Goal: Information Seeking & Learning: Learn about a topic

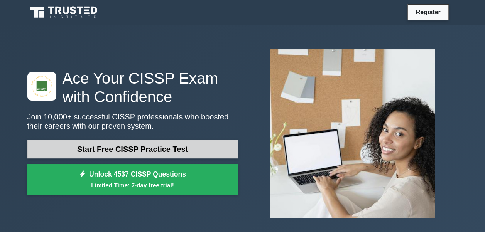
click at [135, 153] on link "Start Free CISSP Practice Test" at bounding box center [132, 149] width 211 height 19
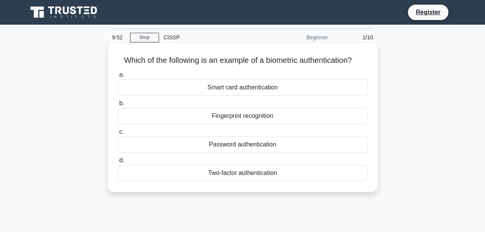
click at [229, 116] on div "Fingerprint recognition" at bounding box center [243, 116] width 250 height 16
click at [118, 106] on input "b. Fingerprint recognition" at bounding box center [118, 103] width 0 height 5
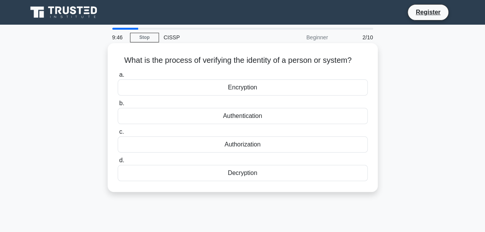
click at [234, 118] on div "Authentication" at bounding box center [243, 116] width 250 height 16
click at [118, 106] on input "b. Authentication" at bounding box center [118, 103] width 0 height 5
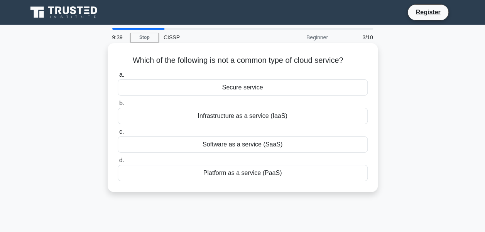
click at [245, 86] on div "Secure service" at bounding box center [243, 87] width 250 height 16
click at [118, 78] on input "a. Secure service" at bounding box center [118, 75] width 0 height 5
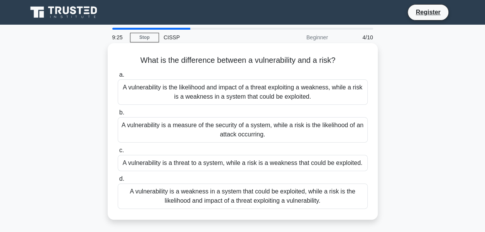
click at [222, 197] on div "A vulnerability is a weakness in a system that could be exploited, while a risk…" at bounding box center [243, 196] width 250 height 25
click at [118, 182] on input "d. A vulnerability is a weakness in a system that could be exploited, while a r…" at bounding box center [118, 179] width 0 height 5
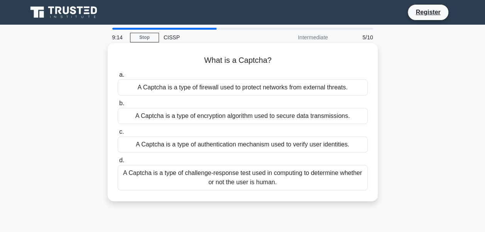
click at [250, 145] on div "A Captcha is a type of authentication mechanism used to verify user identities." at bounding box center [243, 145] width 250 height 16
click at [118, 135] on input "c. A Captcha is a type of authentication mechanism used to verify user identiti…" at bounding box center [118, 132] width 0 height 5
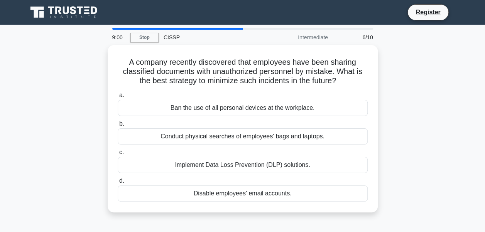
click at [250, 145] on div "a. Ban the use of all personal devices at the workplace. b. Conduct physical se…" at bounding box center [242, 146] width 259 height 114
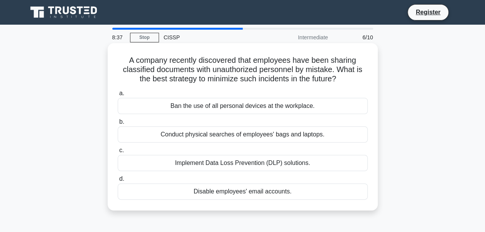
click at [249, 162] on div "Implement Data Loss Prevention (DLP) solutions." at bounding box center [243, 163] width 250 height 16
click at [118, 153] on input "c. Implement Data Loss Prevention (DLP) solutions." at bounding box center [118, 150] width 0 height 5
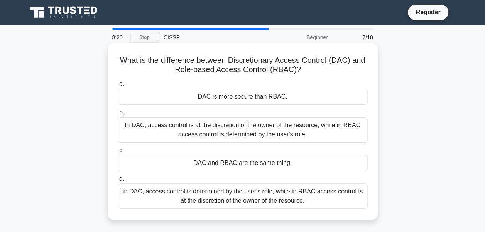
click at [233, 126] on div "In DAC, access control is at the discretion of the owner of the resource, while…" at bounding box center [243, 129] width 250 height 25
click at [118, 115] on input "b. In DAC, access control is at the discretion of the owner of the resource, wh…" at bounding box center [118, 112] width 0 height 5
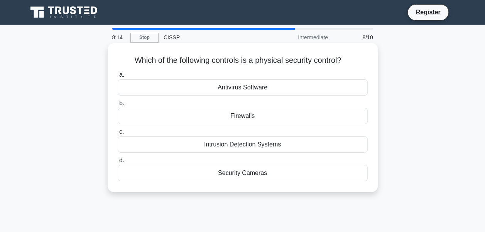
click at [234, 173] on div "Security Cameras" at bounding box center [243, 173] width 250 height 16
click at [118, 163] on input "d. Security Cameras" at bounding box center [118, 160] width 0 height 5
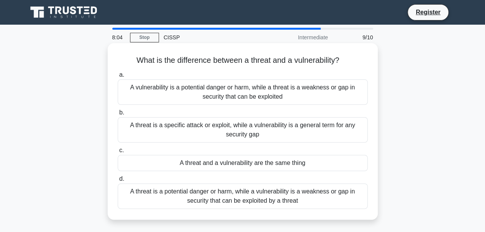
click at [243, 202] on div "A threat is a potential danger or harm, while a vulnerability is a weakness or …" at bounding box center [243, 196] width 250 height 25
click at [118, 182] on input "d. A threat is a potential danger or harm, while a vulnerability is a weakness …" at bounding box center [118, 179] width 0 height 5
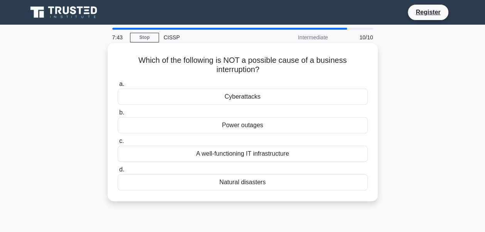
click at [243, 152] on div "A well-functioning IT infrastructure" at bounding box center [243, 154] width 250 height 16
click at [118, 144] on input "c. A well-functioning IT infrastructure" at bounding box center [118, 141] width 0 height 5
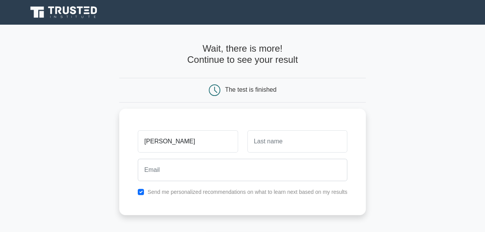
type input "alaina"
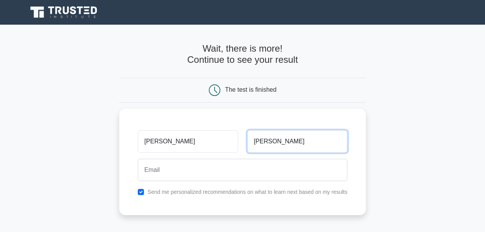
type input "lewis"
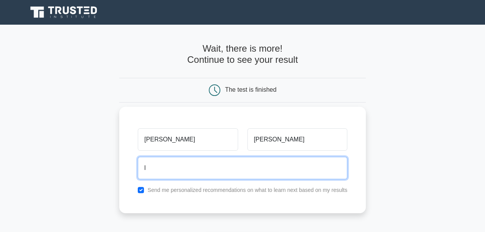
type input "lewisalaina356@gmail.com"
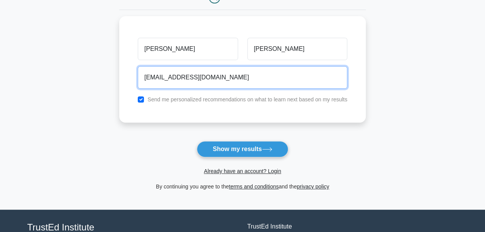
scroll to position [96, 0]
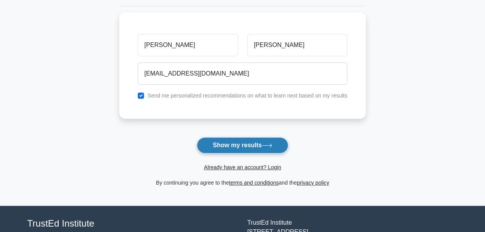
click at [236, 140] on button "Show my results" at bounding box center [242, 145] width 91 height 16
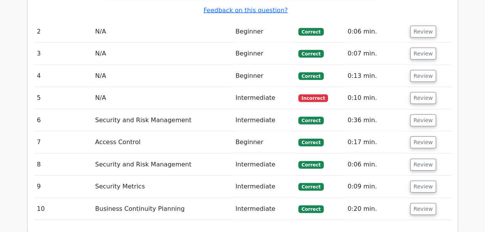
scroll to position [818, 0]
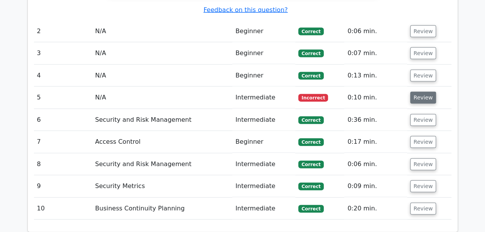
click at [417, 92] on button "Review" at bounding box center [423, 98] width 26 height 12
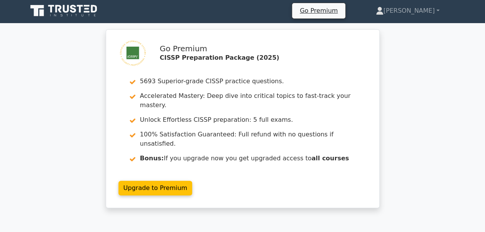
scroll to position [0, 0]
